Goal: Task Accomplishment & Management: Manage account settings

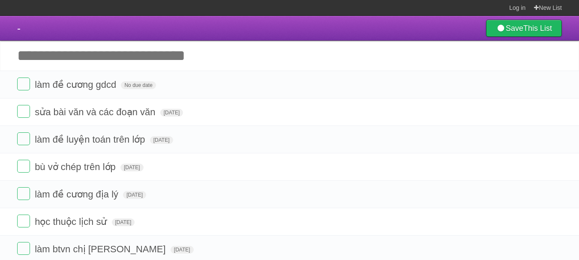
click at [142, 89] on span "No due date" at bounding box center [138, 85] width 35 height 8
click at [137, 84] on span "[DATE]" at bounding box center [132, 85] width 23 height 8
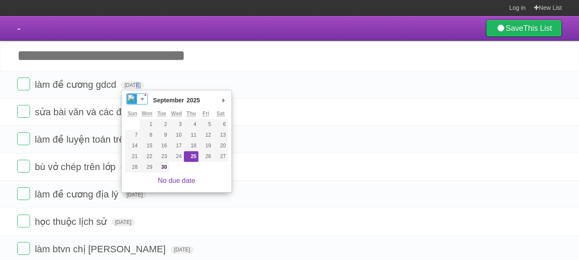
click at [229, 98] on div "September ******* ******** ***** ***** *** **** **** ****** ********* ******* *…" at bounding box center [176, 141] width 111 height 103
click at [228, 101] on div "September ******* ******** ***** ***** *** **** **** ****** ********* ******* *…" at bounding box center [176, 141] width 111 height 103
type span "[DATE]"
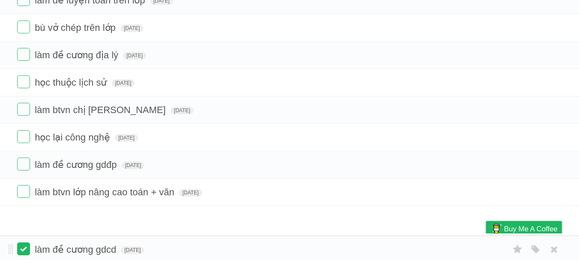
scroll to position [137, 0]
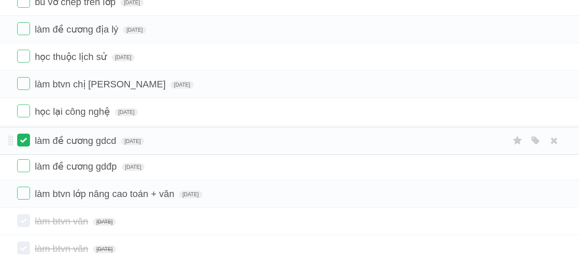
drag, startPoint x: 9, startPoint y: 86, endPoint x: 23, endPoint y: 143, distance: 58.3
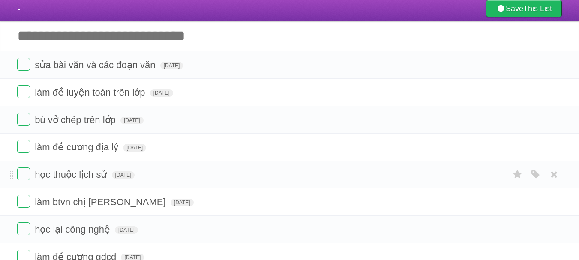
scroll to position [19, 0]
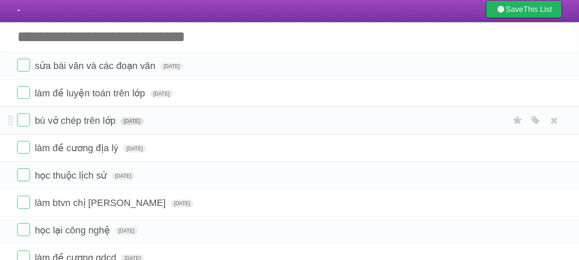
click at [138, 120] on span "[DATE]" at bounding box center [132, 122] width 23 height 8
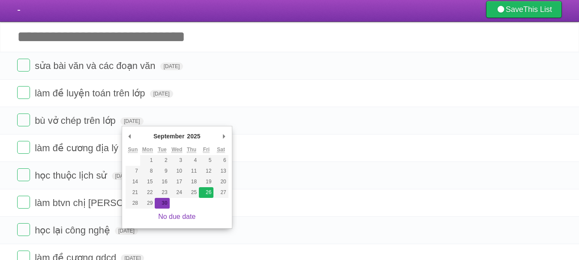
type span "[DATE]"
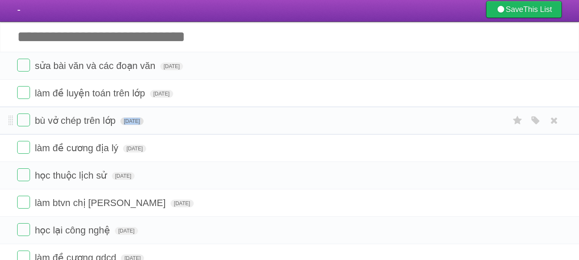
click at [138, 118] on span "[DATE]" at bounding box center [132, 122] width 23 height 8
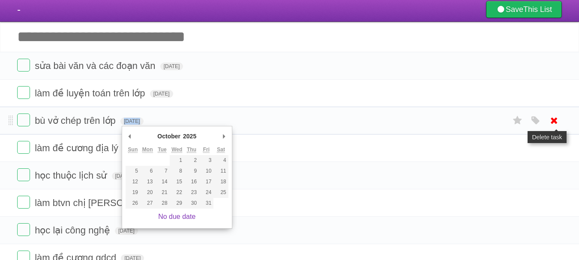
click at [550, 123] on icon at bounding box center [555, 121] width 12 height 14
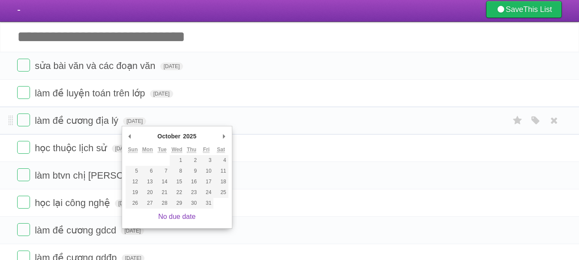
click at [247, 112] on li "làm đề cương địa lý [DATE] White Red Blue Green Purple Orange" at bounding box center [289, 121] width 579 height 28
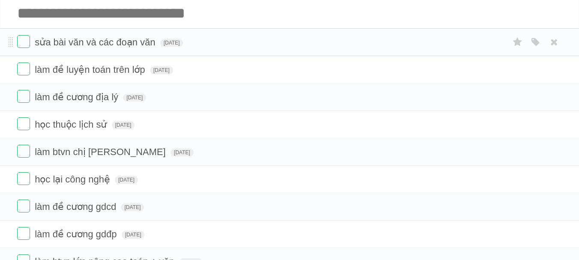
scroll to position [42, 0]
